Goal: Check status: Check status

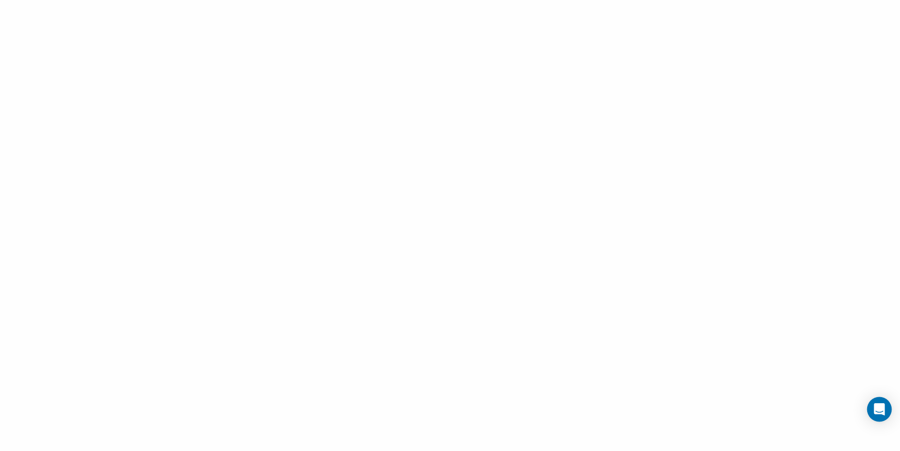
click at [877, 401] on div "Open Intercom Messenger" at bounding box center [879, 409] width 25 height 25
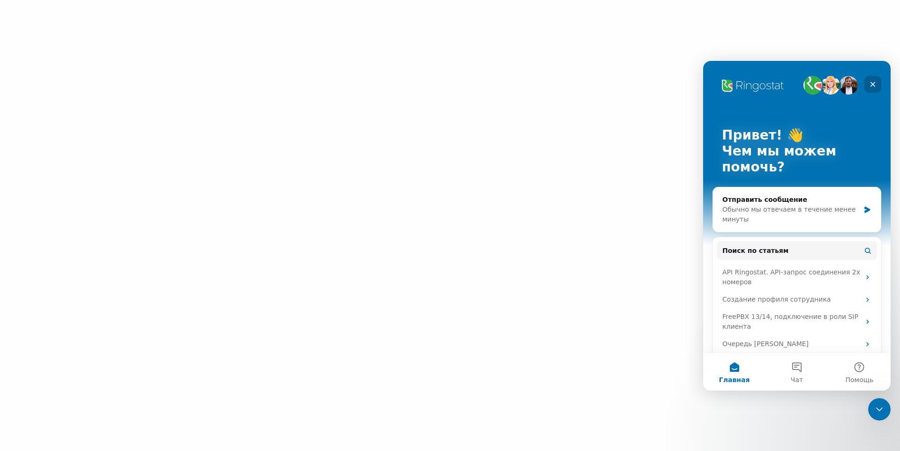
click at [877, 82] on div "Закрыть" at bounding box center [872, 84] width 17 height 17
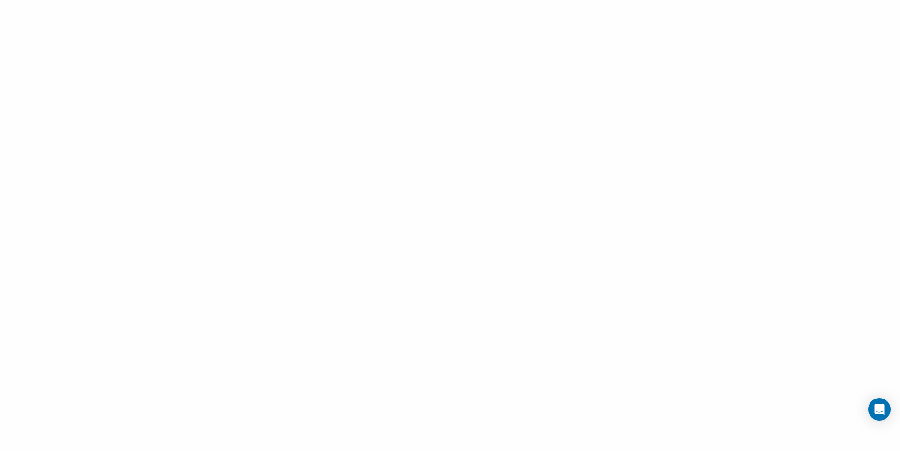
click at [130, 52] on div at bounding box center [450, 225] width 900 height 451
click at [458, 25] on div at bounding box center [450, 225] width 900 height 451
click at [668, 18] on div at bounding box center [450, 225] width 900 height 451
click at [880, 420] on body at bounding box center [450, 225] width 900 height 451
click at [869, 414] on body at bounding box center [450, 225] width 900 height 451
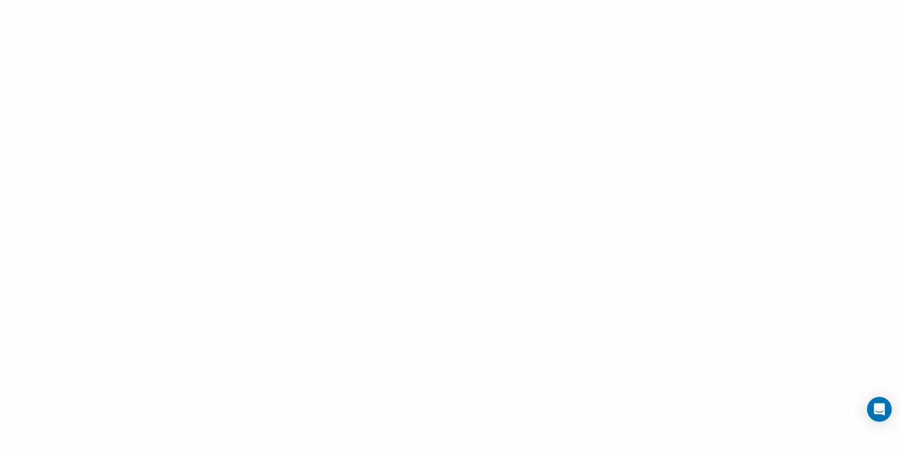
click at [873, 412] on div "Open Intercom Messenger" at bounding box center [879, 409] width 25 height 25
click at [879, 410] on icon "Open Intercom Messenger" at bounding box center [879, 410] width 0 height 0
click at [874, 412] on div "Open Intercom Messenger" at bounding box center [879, 409] width 25 height 25
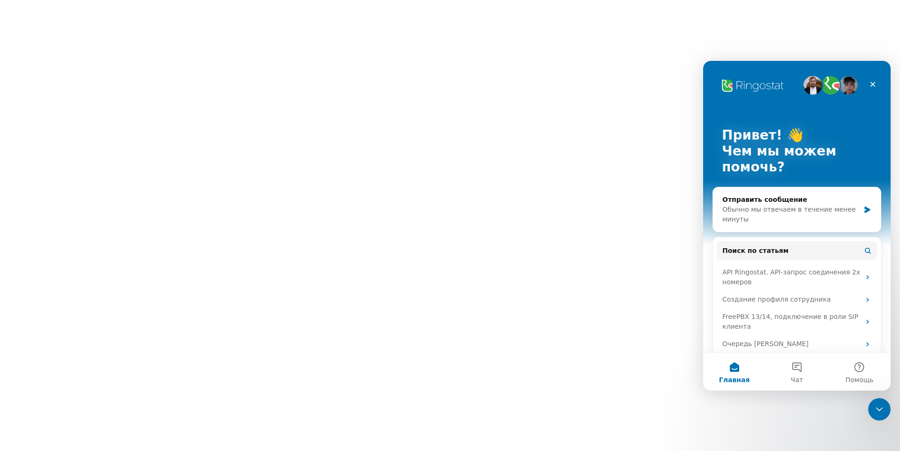
click at [872, 413] on div "Закрыть службу сообщений Intercom" at bounding box center [879, 409] width 22 height 22
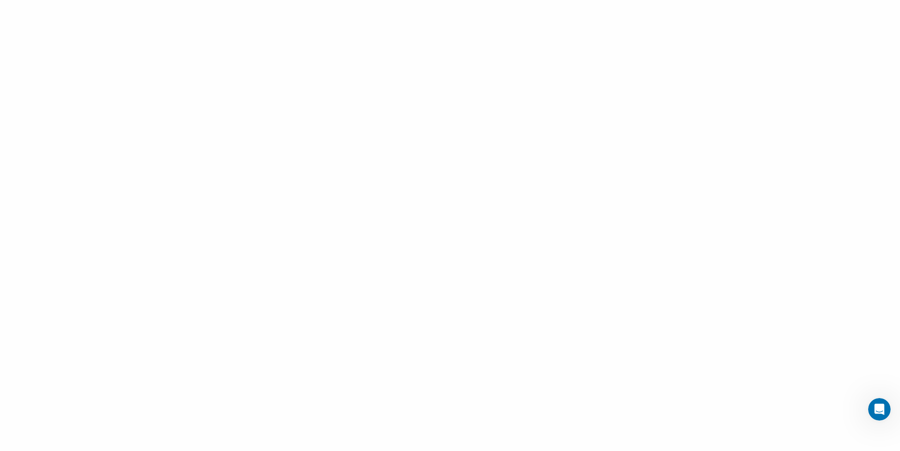
click at [873, 412] on div "Открыть службу сообщений Intercom" at bounding box center [879, 409] width 31 height 31
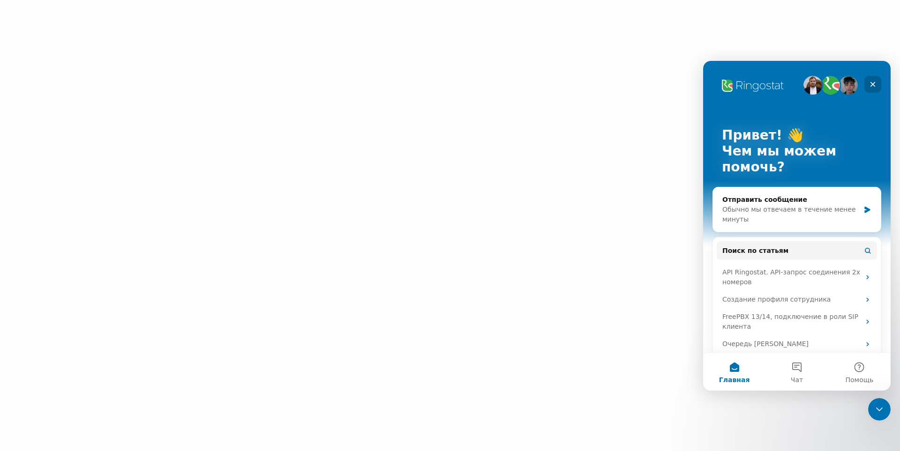
click at [874, 80] on div "Закрыть" at bounding box center [872, 84] width 17 height 17
